Goal: Transaction & Acquisition: Purchase product/service

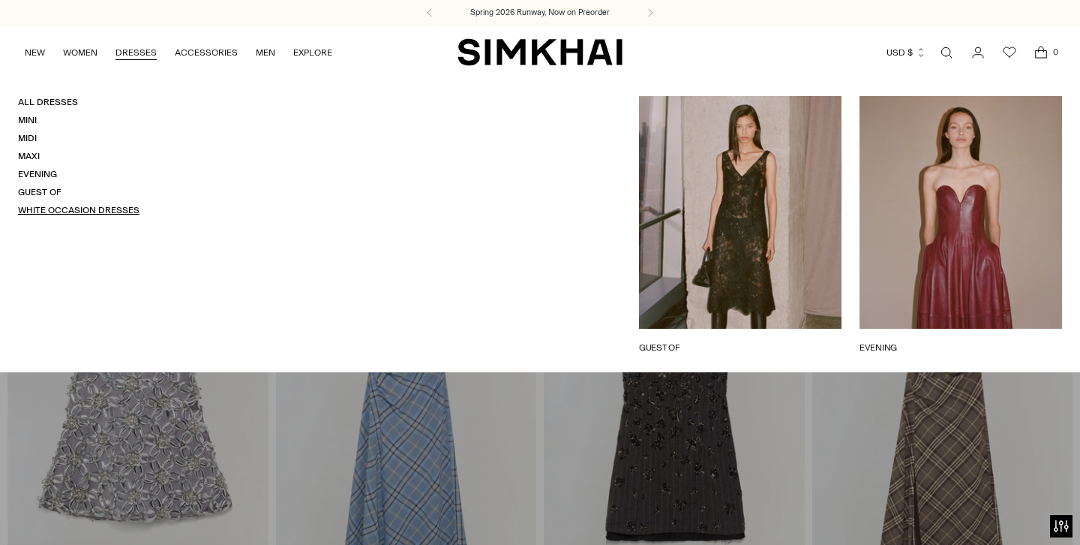
click at [78, 211] on link "White Occasion Dresses" at bounding box center [79, 210] width 122 height 11
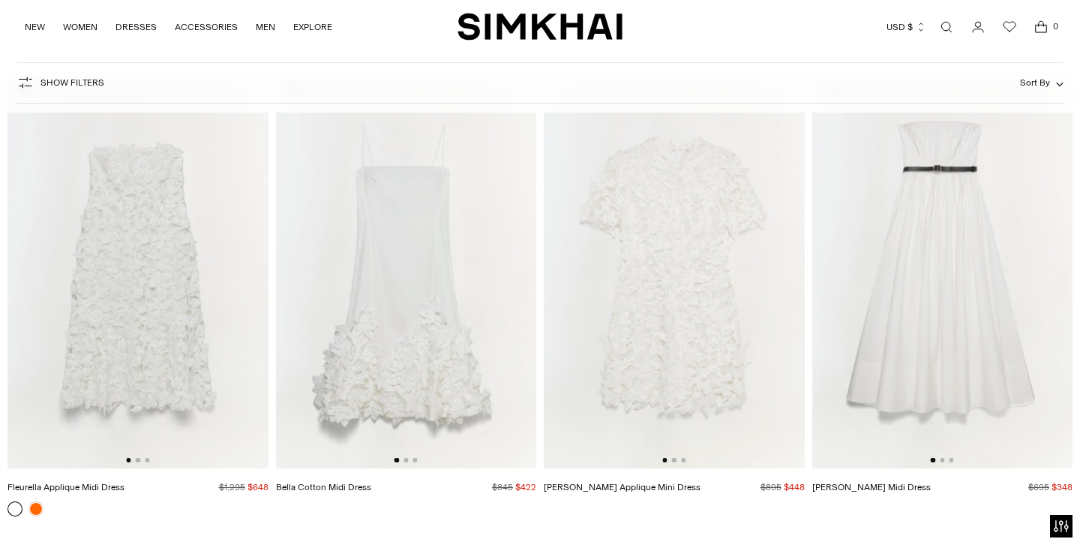
scroll to position [7636, 0]
click at [140, 458] on div at bounding box center [137, 459] width 23 height 5
click at [137, 461] on button "Go to slide 2" at bounding box center [138, 459] width 5 height 5
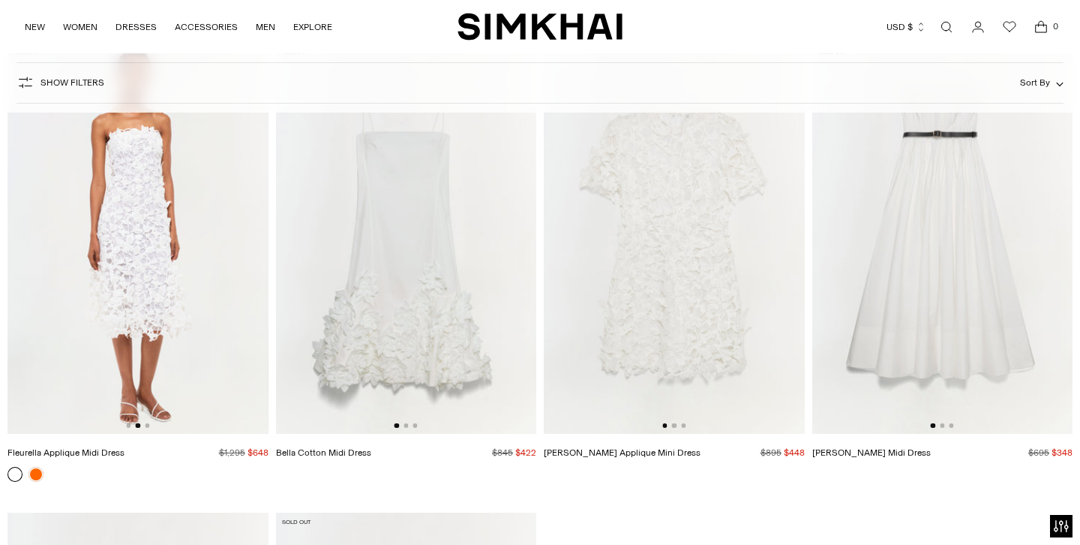
scroll to position [7653, 0]
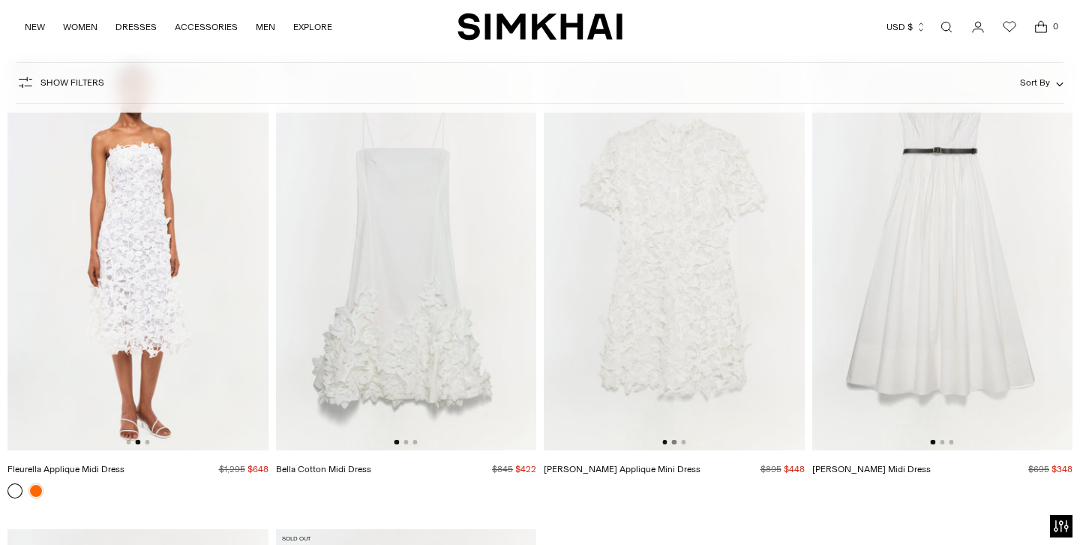
click at [673, 442] on button "Go to slide 2" at bounding box center [674, 442] width 5 height 5
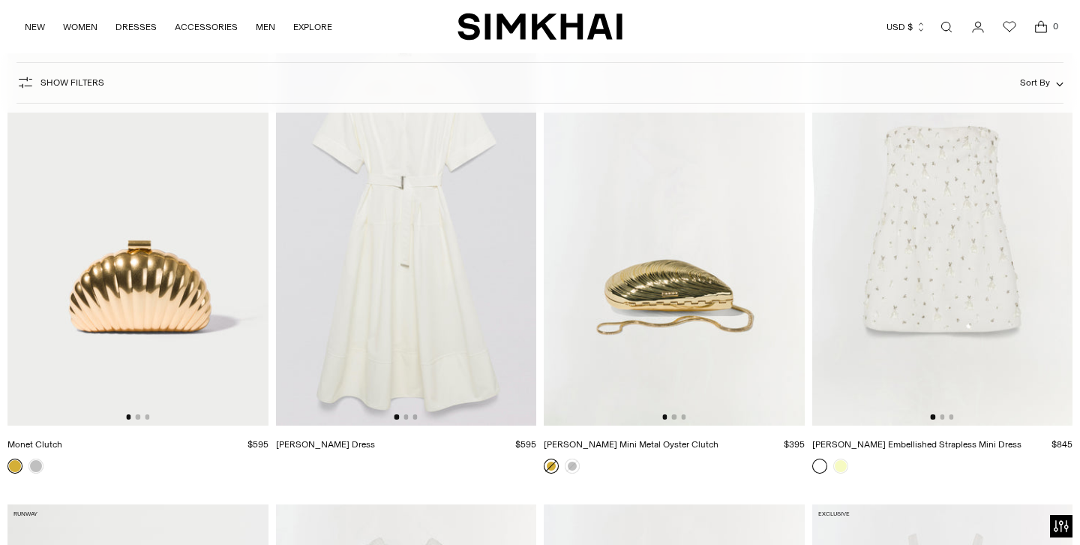
scroll to position [6739, 0]
click at [944, 416] on button "Go to slide 2" at bounding box center [942, 415] width 5 height 5
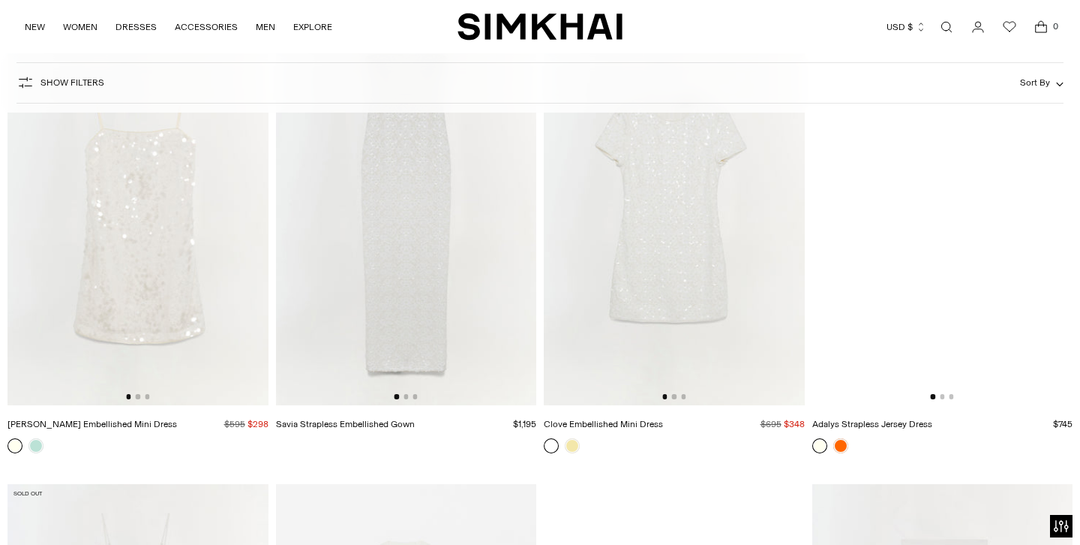
scroll to position [3504, 0]
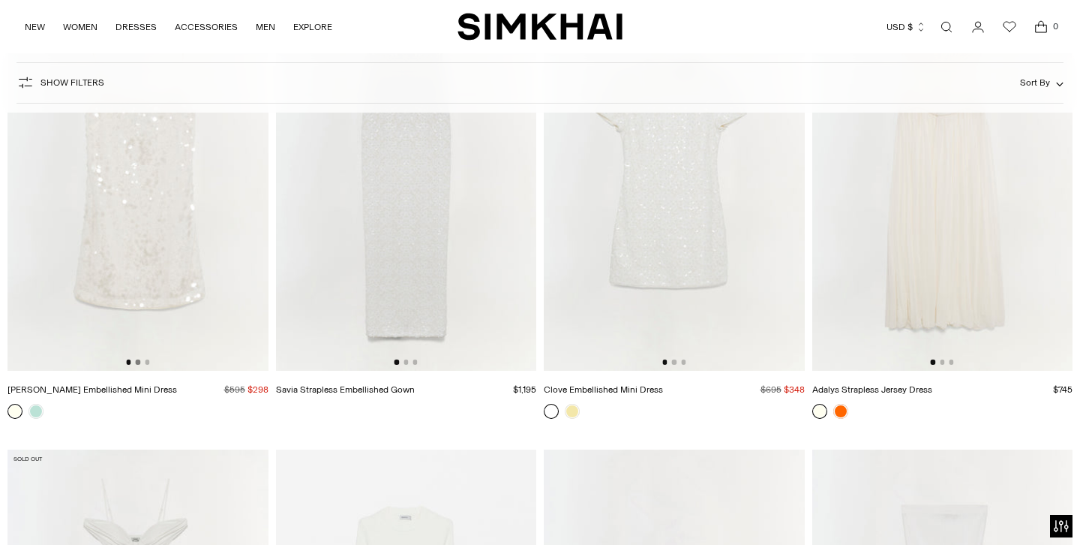
click at [137, 363] on button "Go to slide 2" at bounding box center [138, 361] width 5 height 5
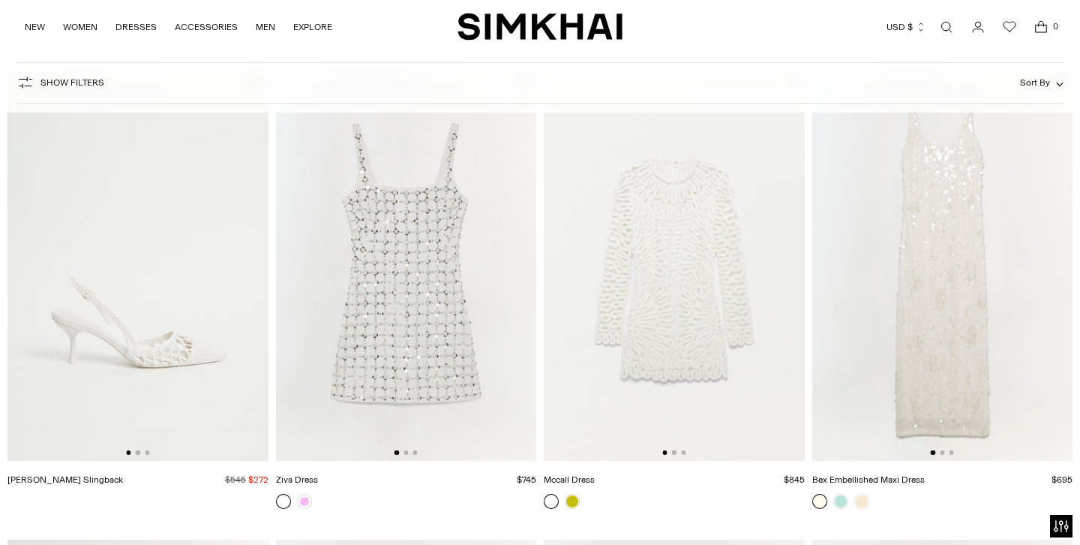
scroll to position [2480, 0]
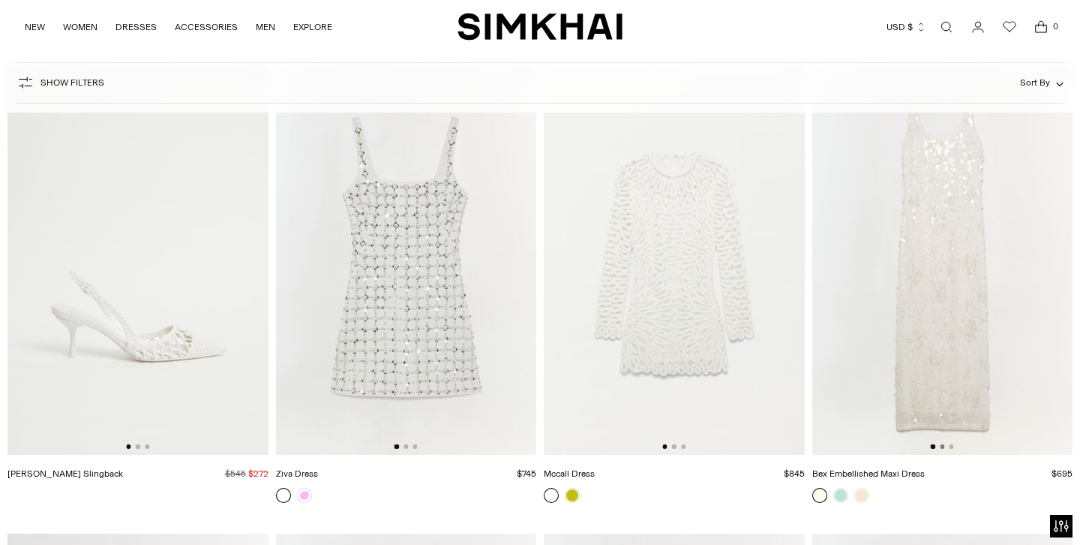
click at [942, 448] on button "Go to slide 2" at bounding box center [942, 446] width 5 height 5
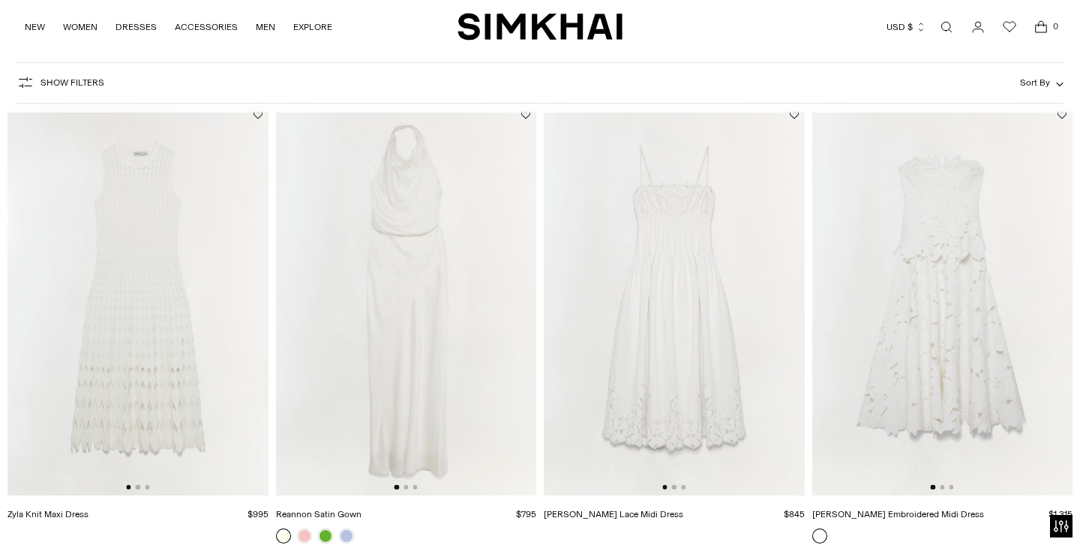
scroll to position [137, 0]
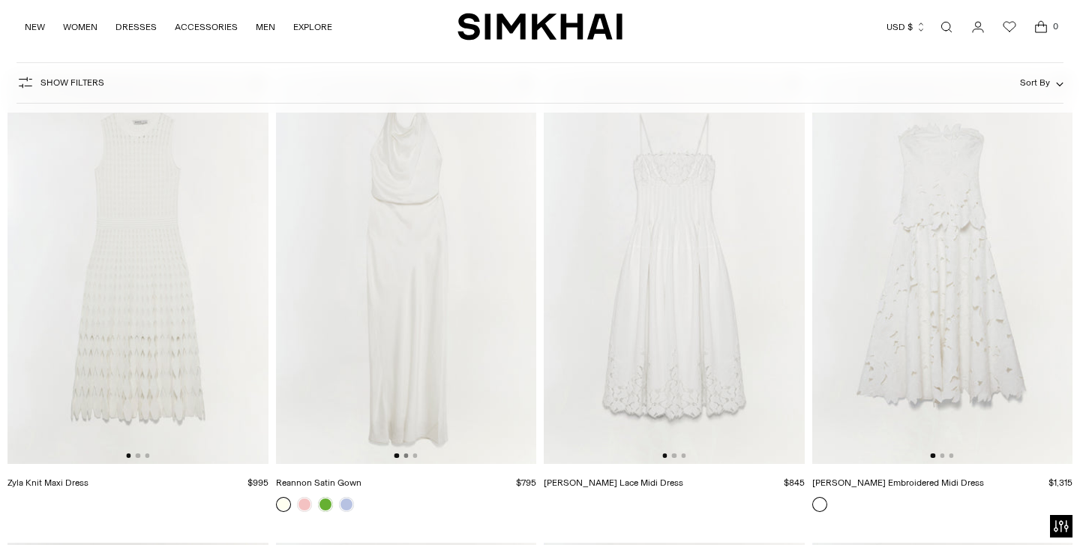
click at [404, 457] on button "Go to slide 2" at bounding box center [406, 455] width 5 height 5
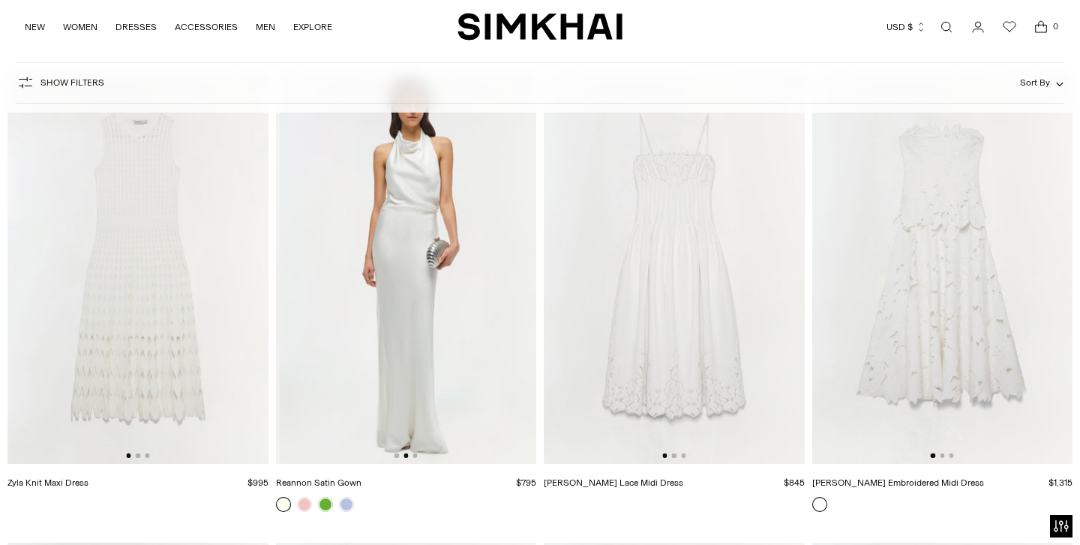
scroll to position [0, 261]
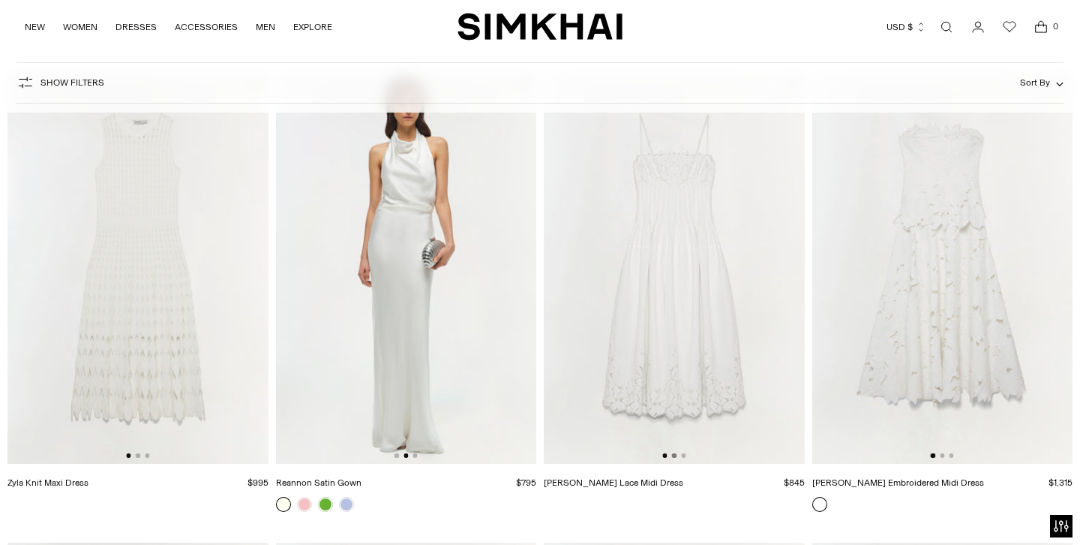
click at [674, 457] on button "Go to slide 2" at bounding box center [674, 455] width 5 height 5
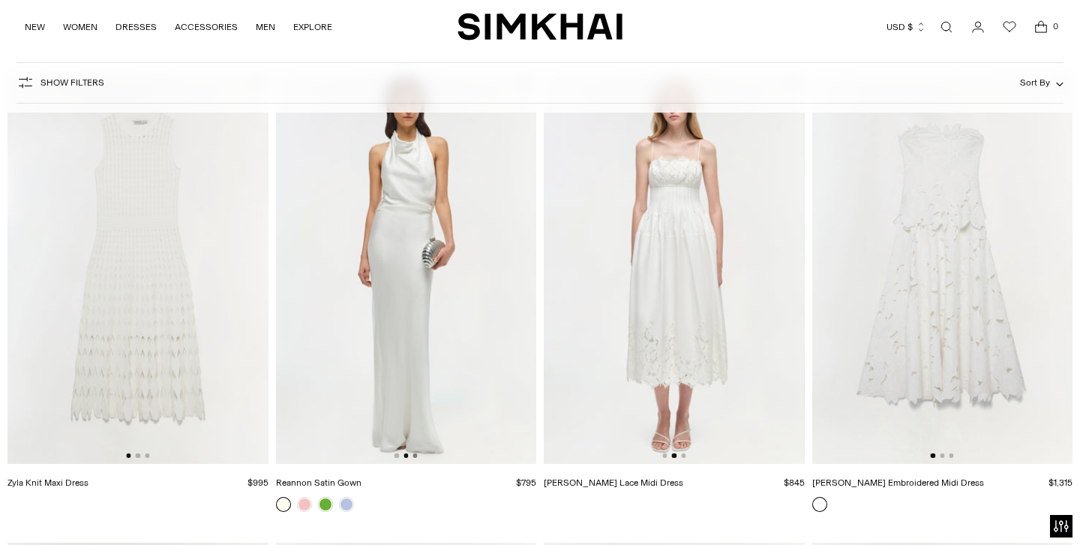
click at [416, 455] on button "Go to slide 3" at bounding box center [415, 455] width 5 height 5
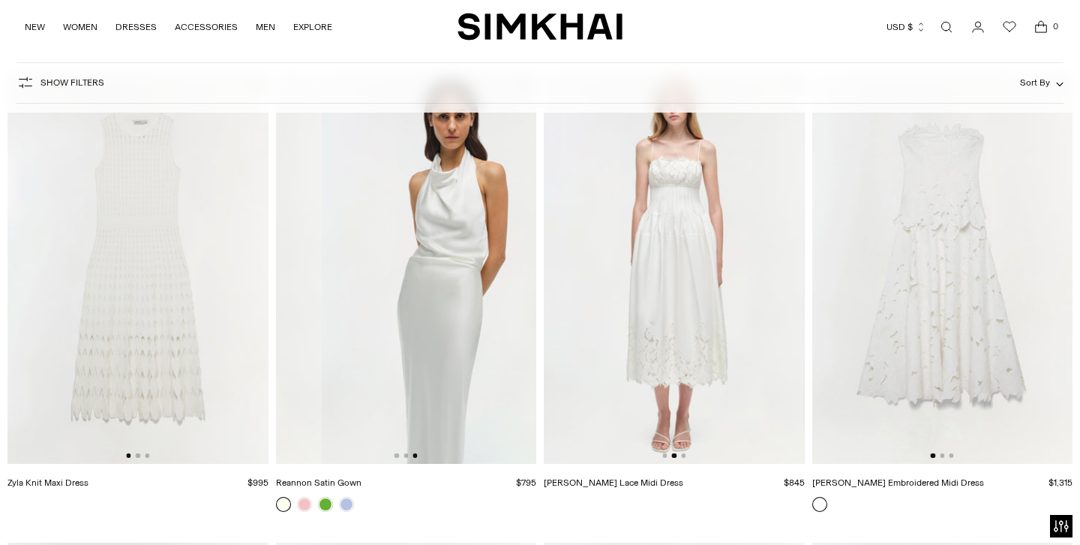
scroll to position [0, 521]
